Goal: Task Accomplishment & Management: Manage account settings

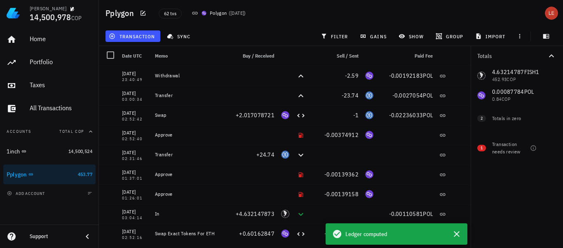
click at [517, 213] on div "Totals 4.63214787 FISH1 452.93 COP 0.00087784 POL 0.84 COP 0 WETH 0 COP 0 USDCE…" at bounding box center [517, 147] width 92 height 202
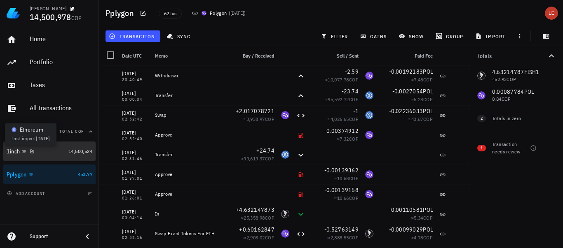
click at [23, 153] on icon at bounding box center [23, 151] width 5 height 5
